Goal: Task Accomplishment & Management: Manage account settings

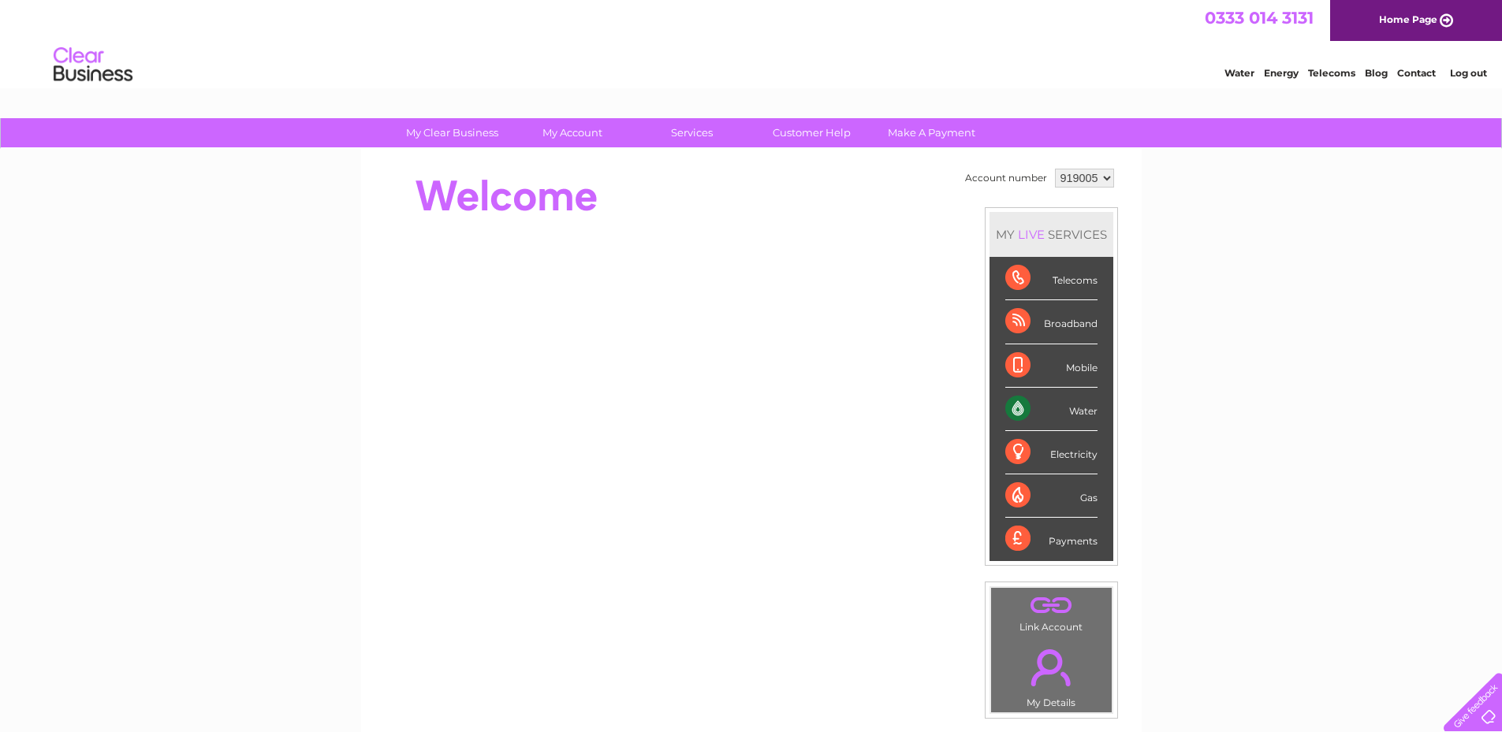
click at [1106, 179] on select "919005" at bounding box center [1084, 178] width 59 height 19
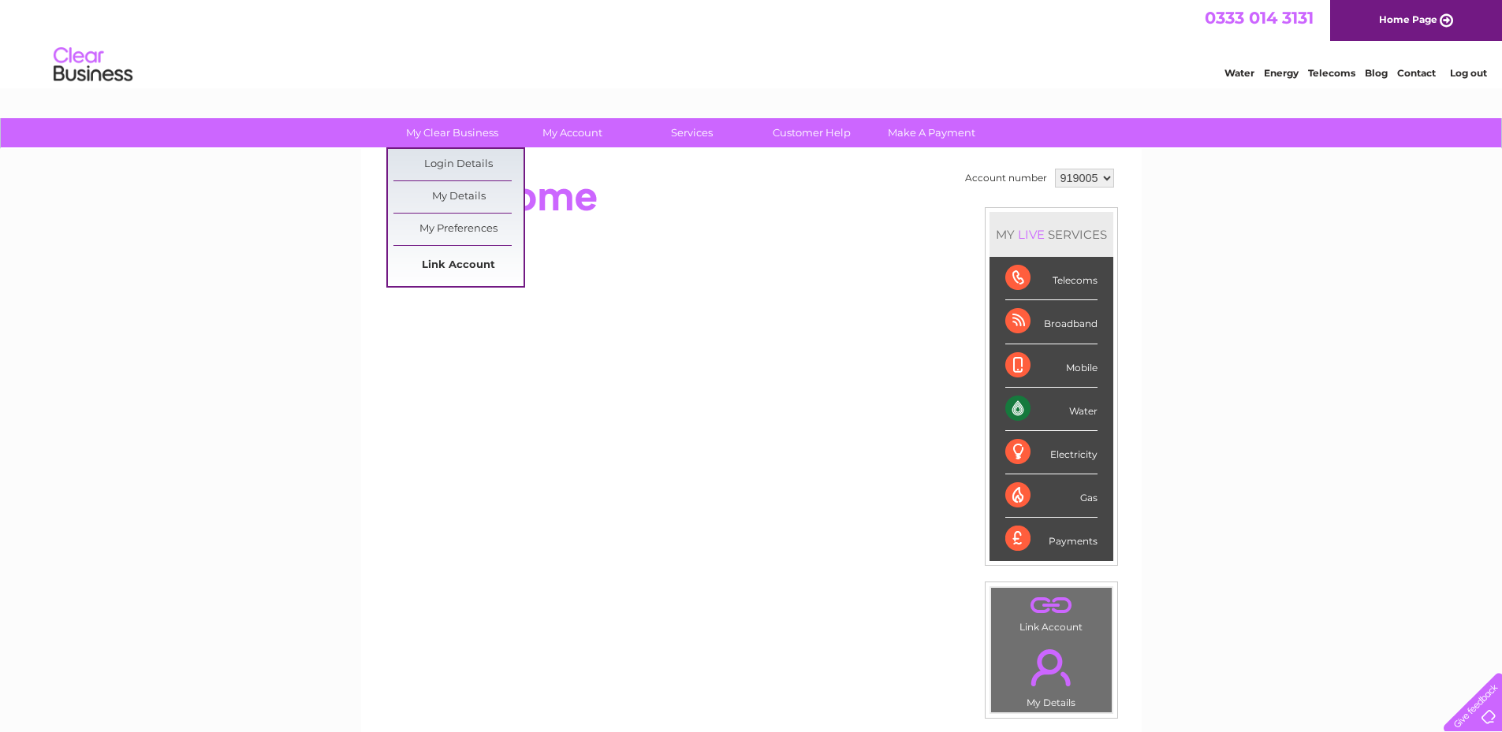
click at [474, 263] on link "Link Account" at bounding box center [458, 266] width 130 height 32
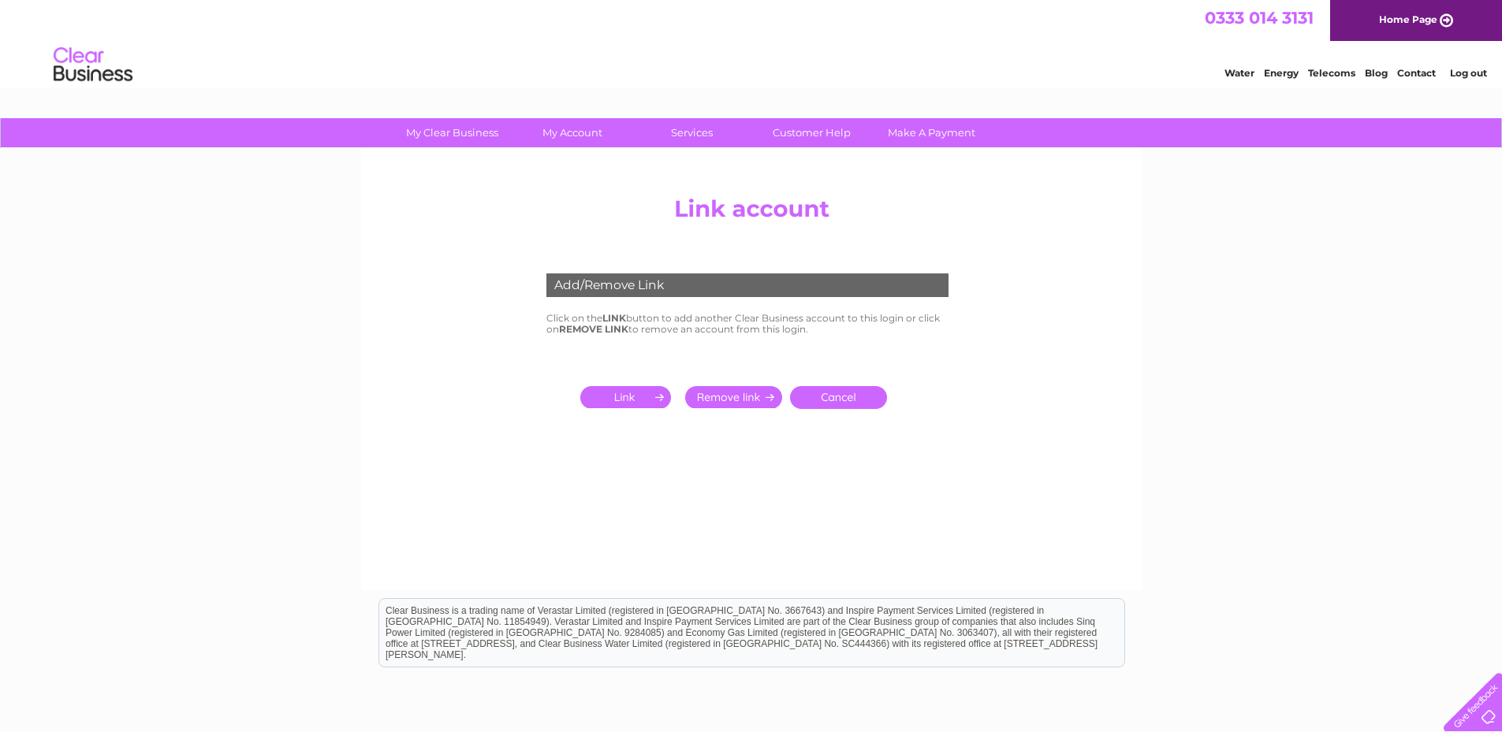
click at [635, 396] on input "submit" at bounding box center [628, 397] width 97 height 22
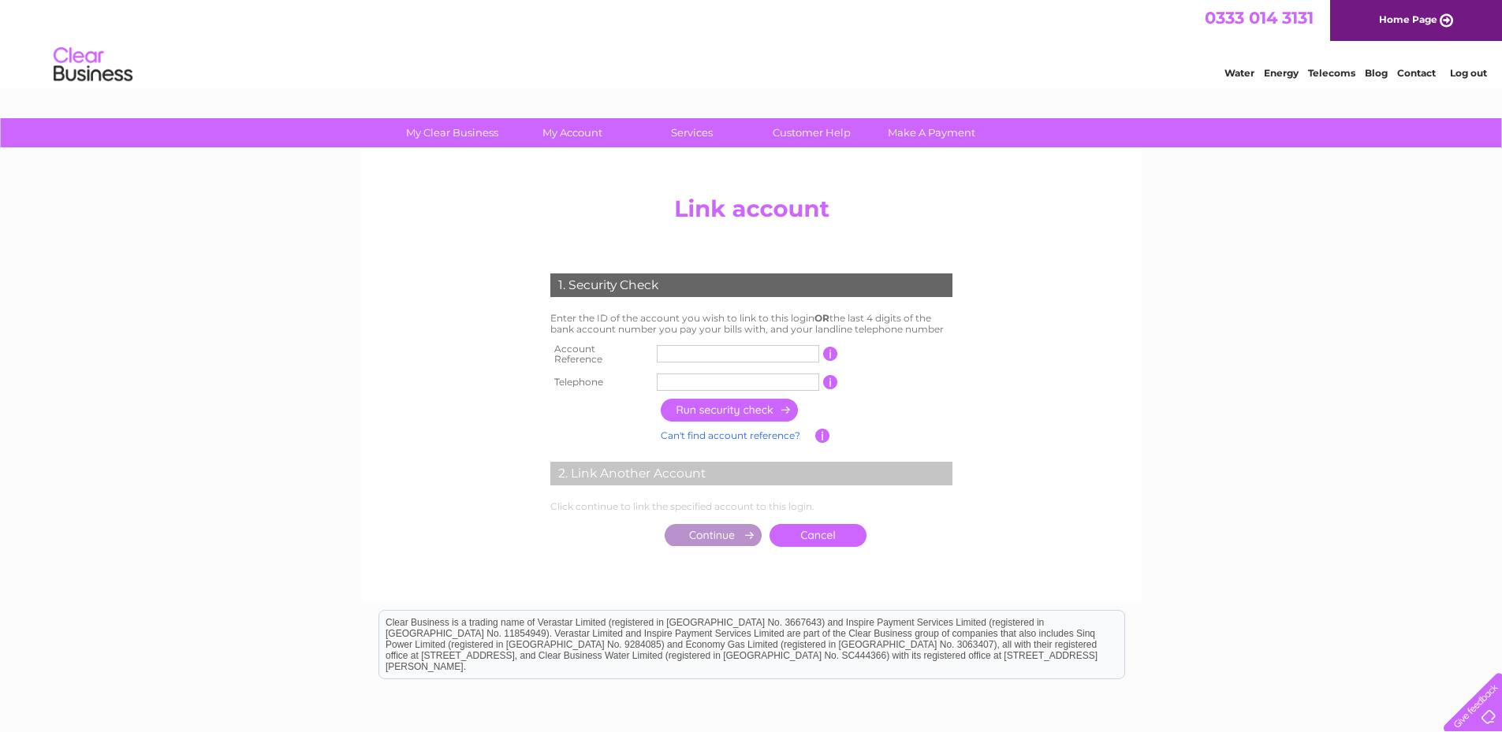
click at [831, 530] on link "Cancel" at bounding box center [817, 535] width 97 height 23
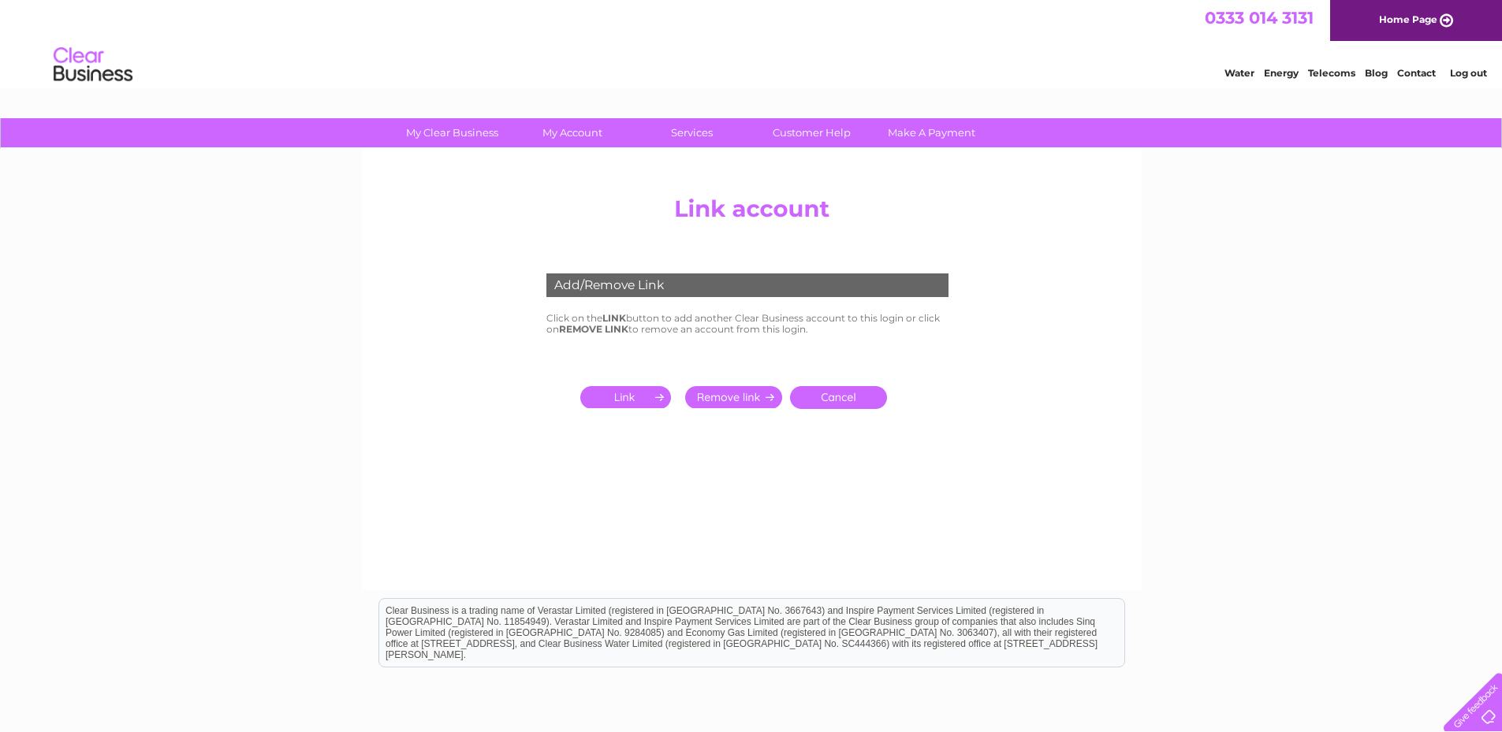
click at [1473, 72] on link "Log out" at bounding box center [1468, 73] width 37 height 12
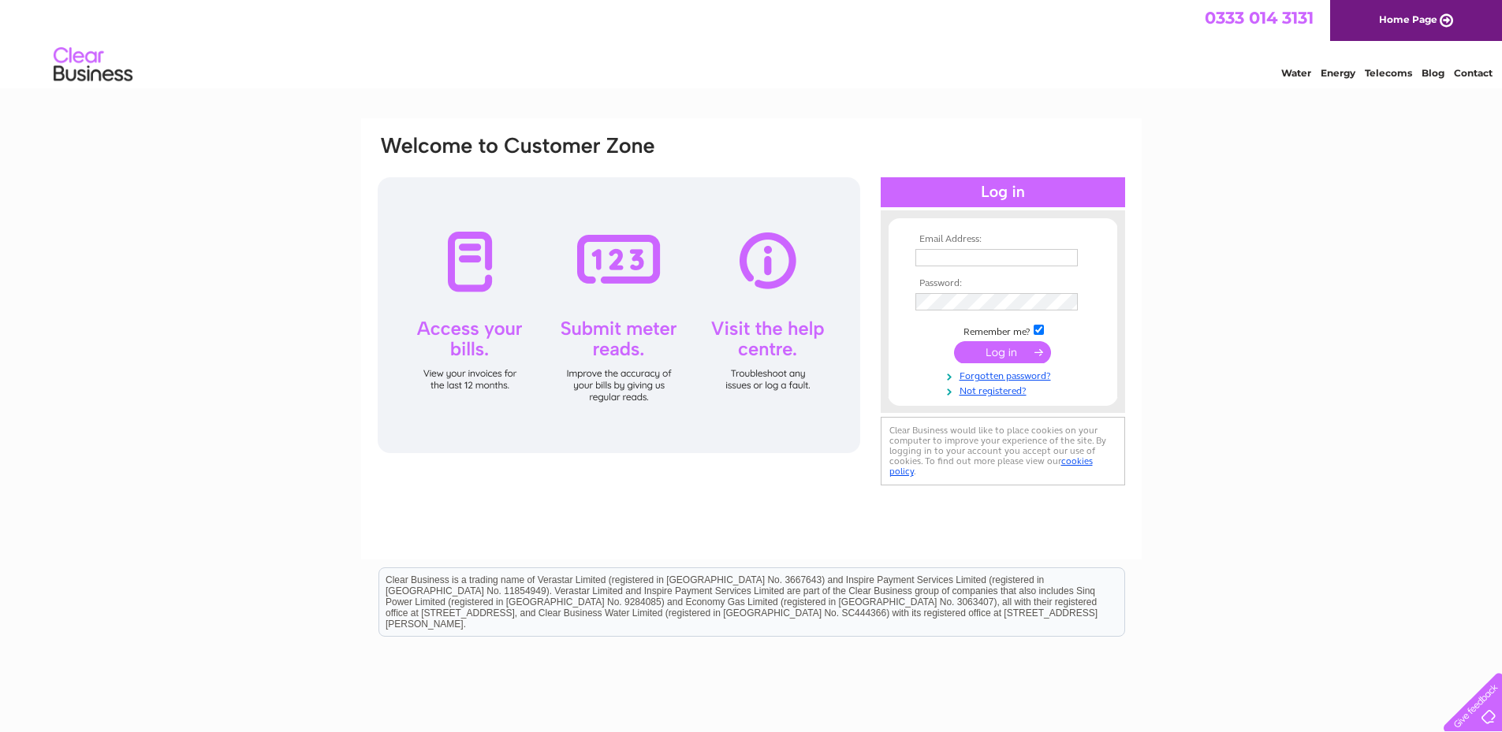
click at [915, 249] on div at bounding box center [915, 249] width 0 height 0
click at [1220, 196] on div "Email Address: Password:" at bounding box center [751, 473] width 1502 height 711
click at [946, 260] on input "text" at bounding box center [996, 257] width 162 height 17
paste input "[EMAIL_ADDRESS][DOMAIN_NAME]"
type input "[EMAIL_ADDRESS][DOMAIN_NAME]"
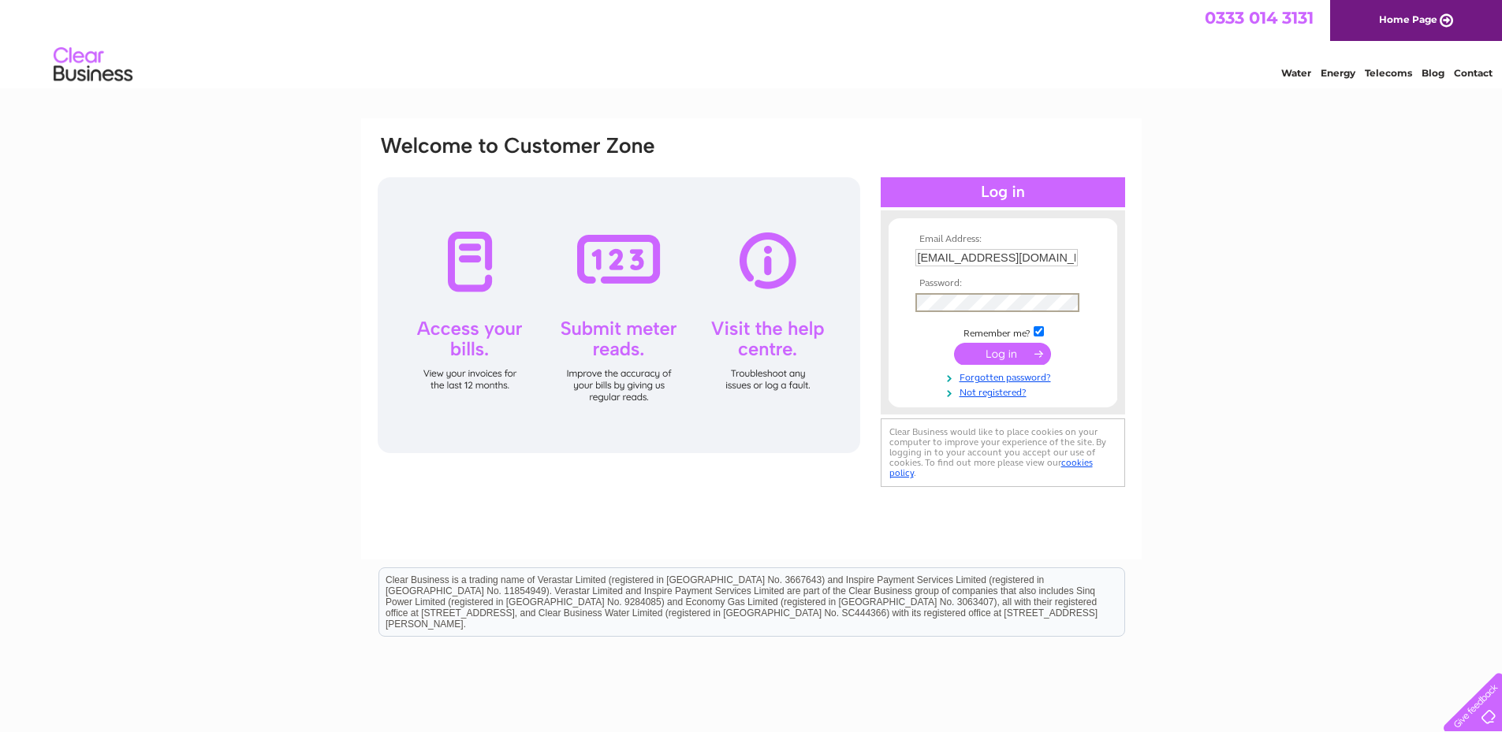
click at [1023, 352] on input "submit" at bounding box center [1002, 354] width 97 height 22
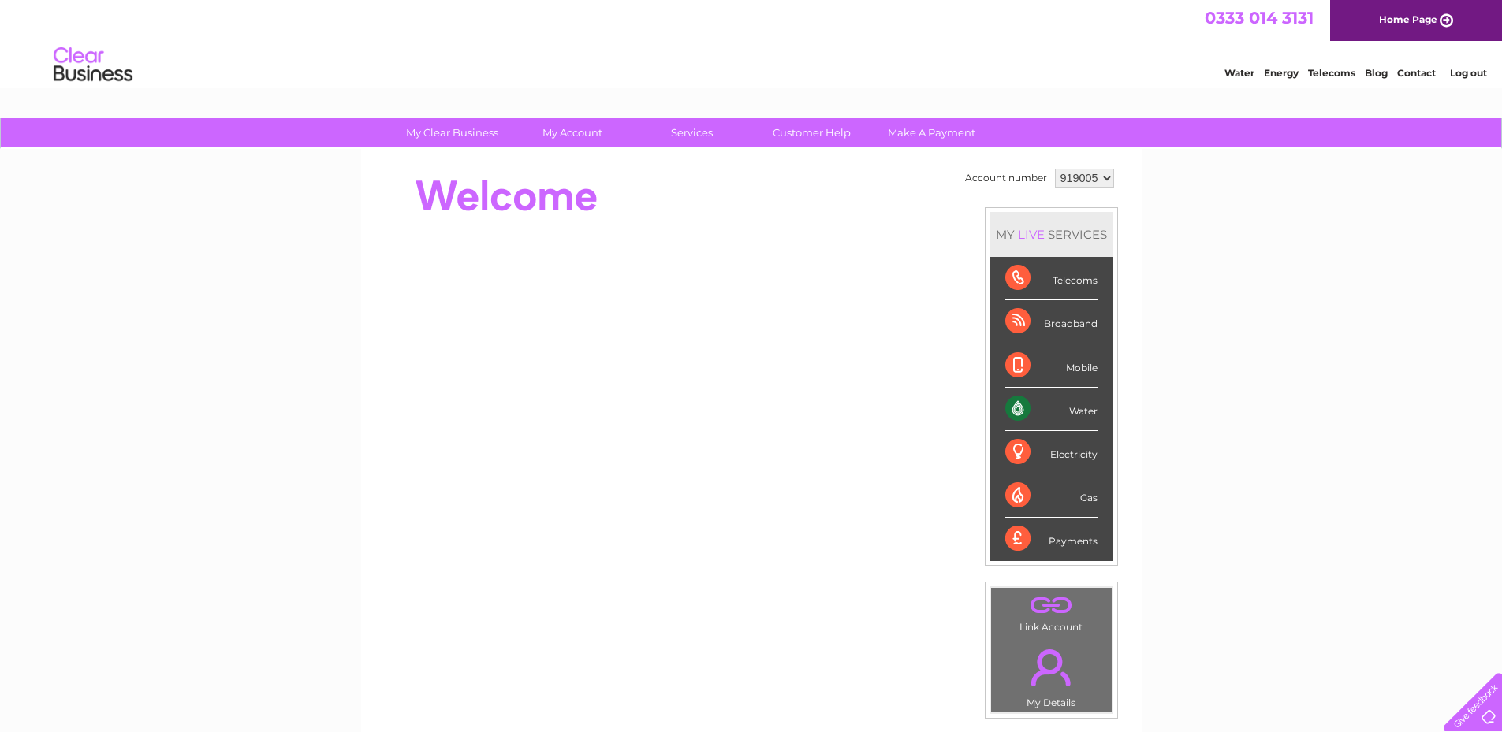
click at [1099, 180] on select "919005" at bounding box center [1084, 178] width 59 height 19
click at [1099, 179] on select "919005" at bounding box center [1084, 178] width 59 height 19
click at [1473, 69] on link "Log out" at bounding box center [1468, 73] width 37 height 12
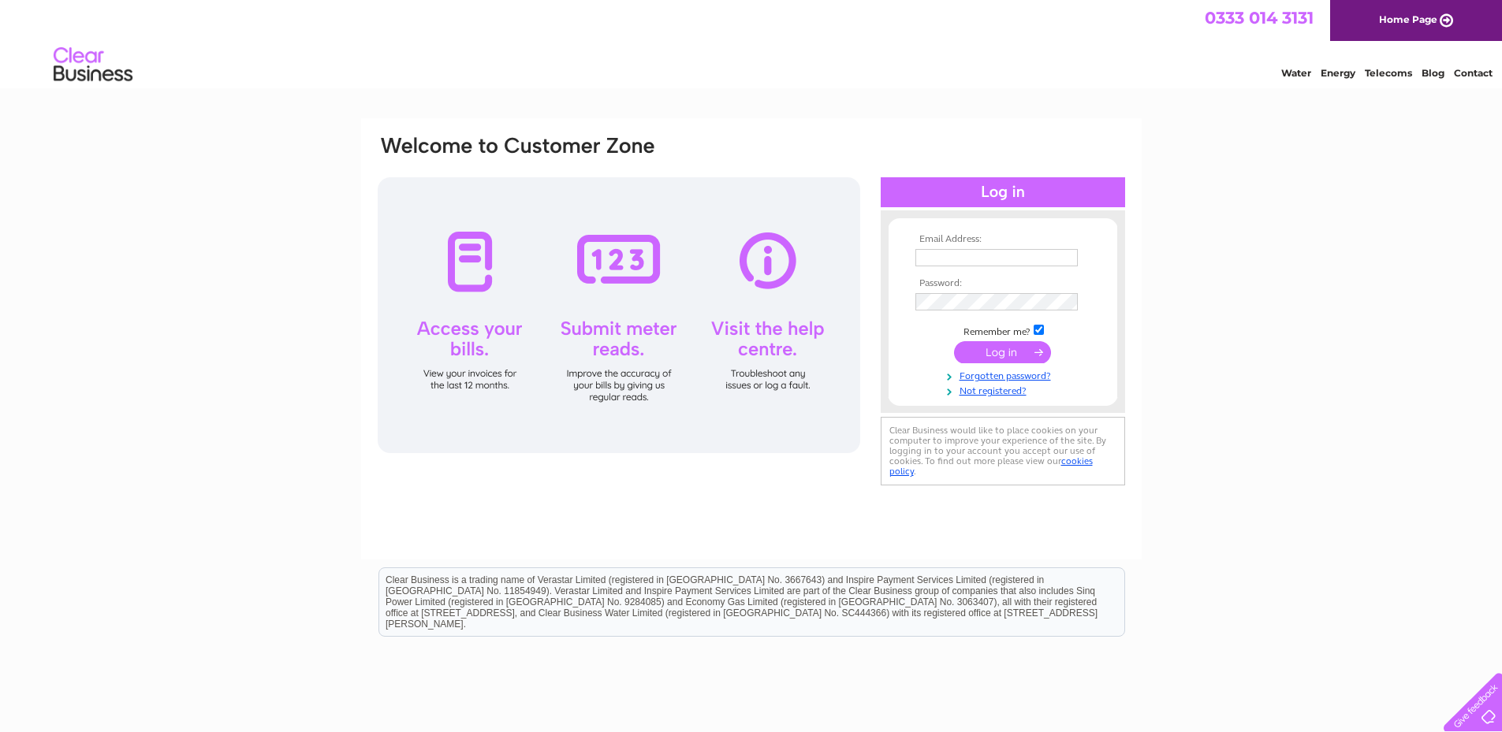
click at [915, 249] on div at bounding box center [915, 249] width 0 height 0
type input "[EMAIL_ADDRESS][DOMAIN_NAME]"
click at [1008, 356] on input "submit" at bounding box center [1002, 354] width 97 height 22
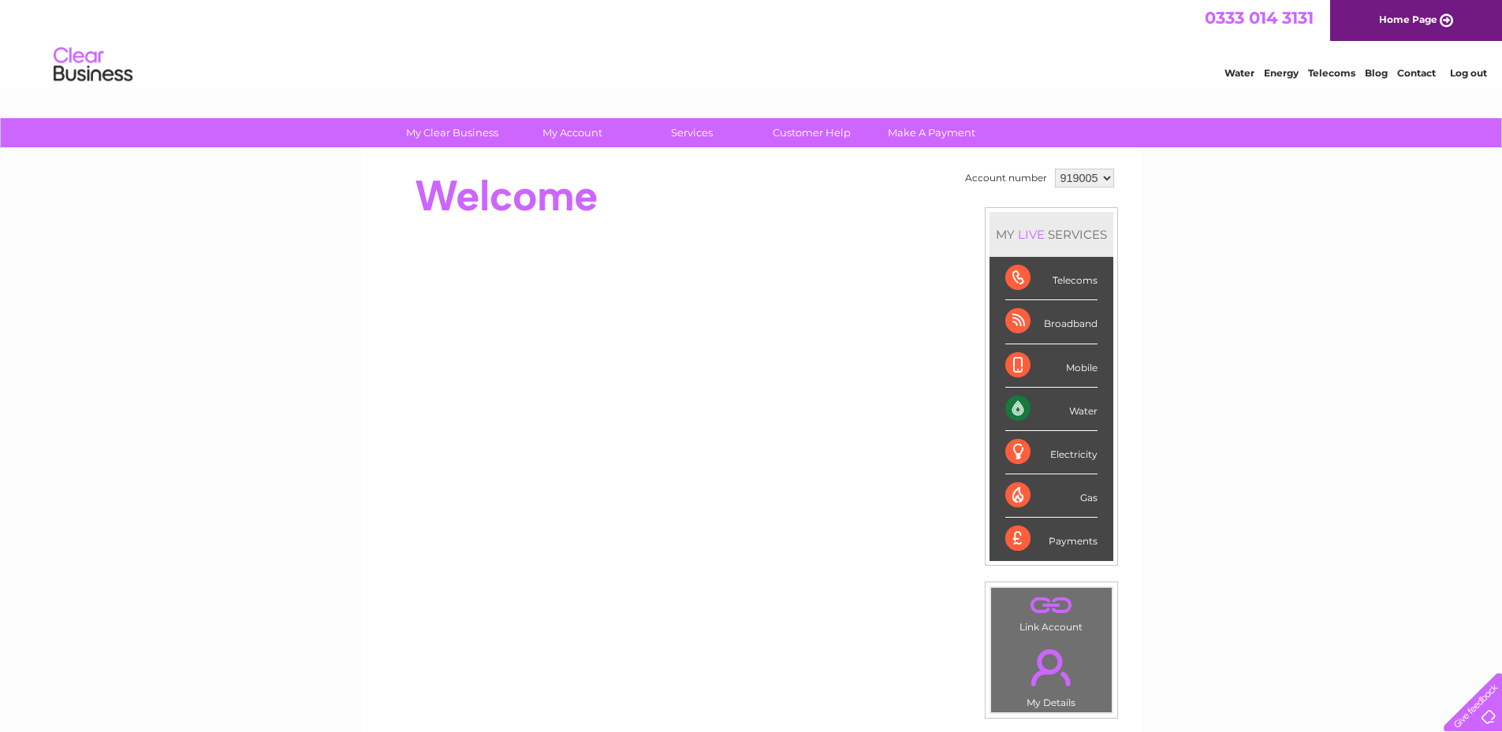
click at [1469, 71] on link "Log out" at bounding box center [1468, 73] width 37 height 12
